Goal: Transaction & Acquisition: Purchase product/service

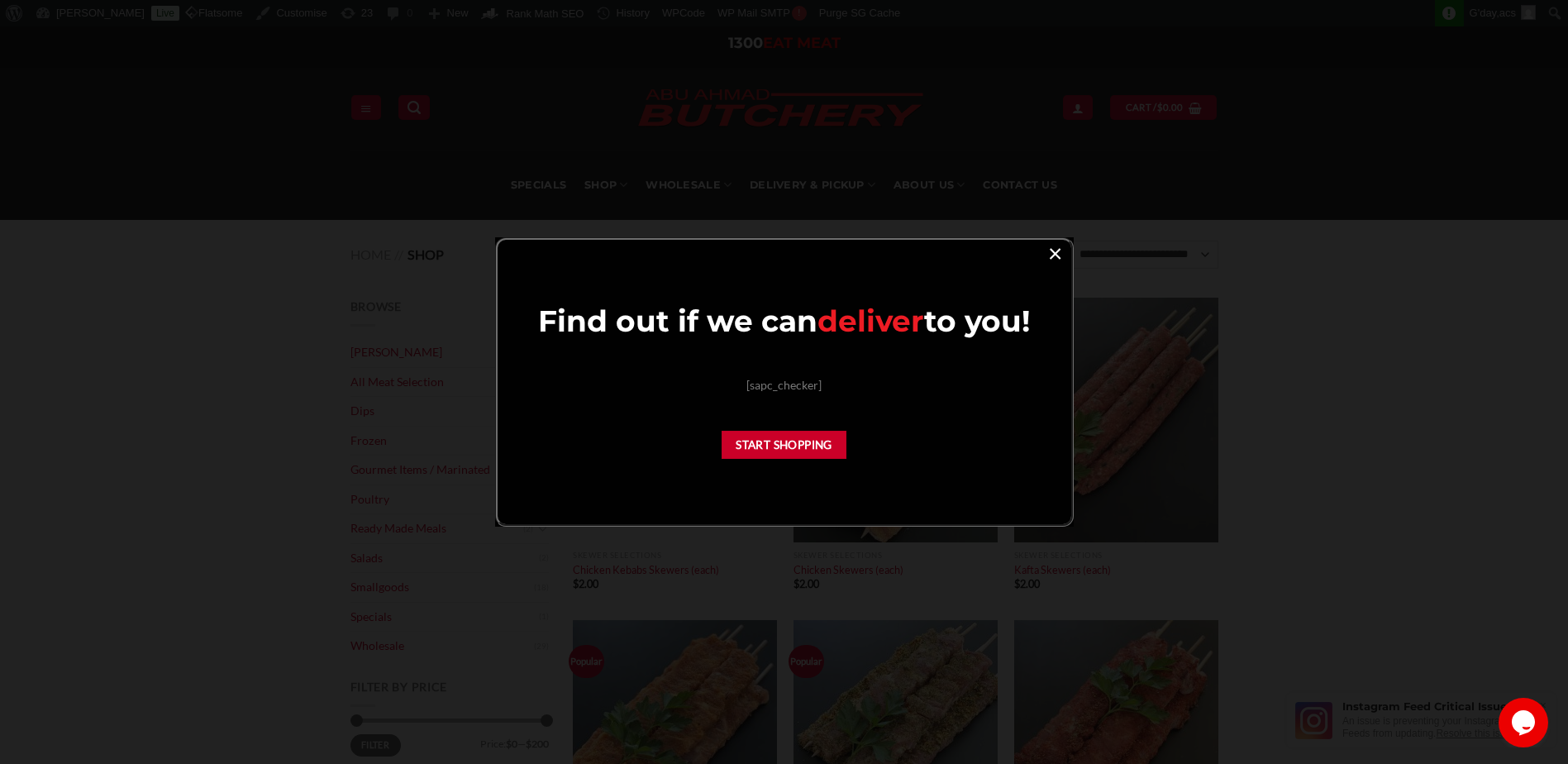
click at [1049, 254] on link "×" at bounding box center [1055, 253] width 24 height 23
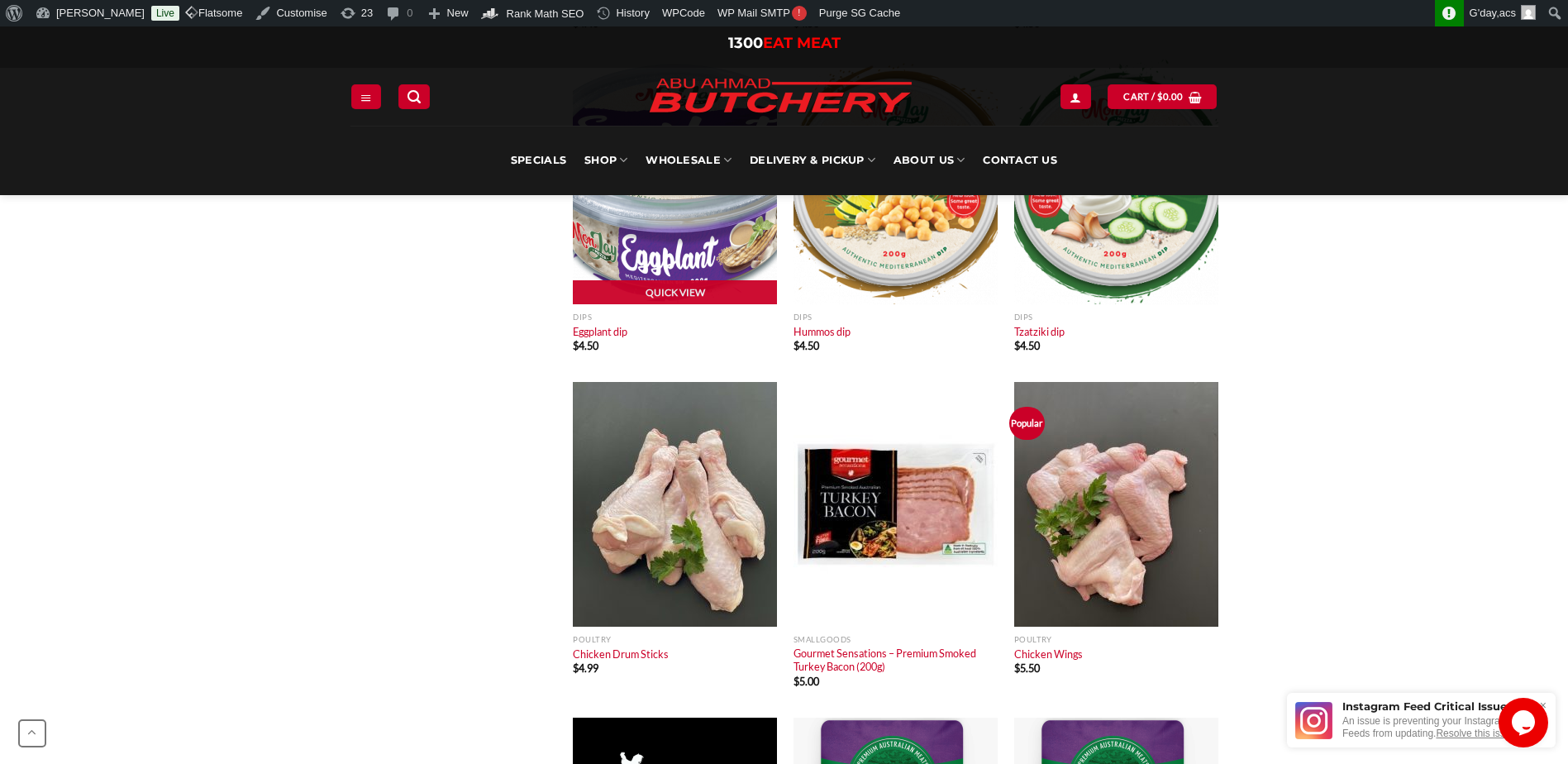
scroll to position [1572, 0]
